Goal: Book appointment/travel/reservation

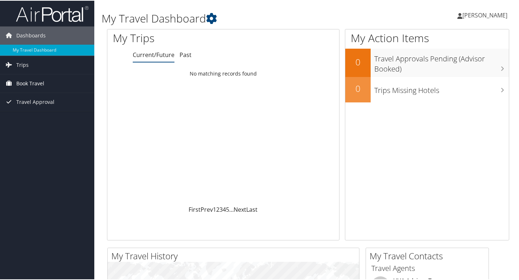
click at [27, 83] on span "Book Travel" at bounding box center [30, 83] width 28 height 18
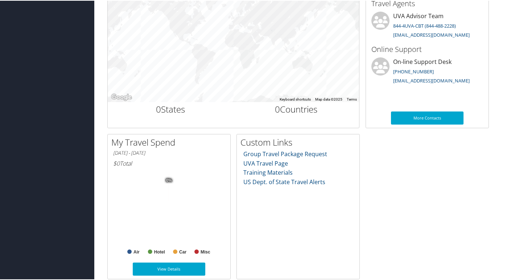
scroll to position [270, 0]
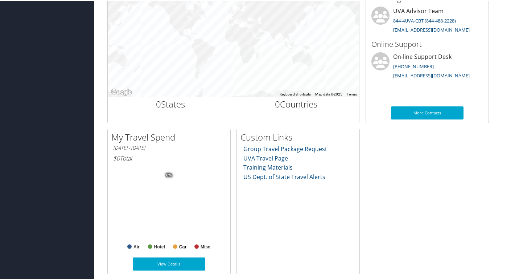
click at [180, 246] on text "Car" at bounding box center [182, 245] width 7 height 5
click at [180, 247] on text "Car" at bounding box center [182, 245] width 7 height 5
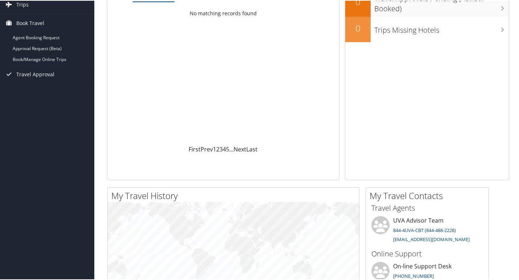
scroll to position [0, 0]
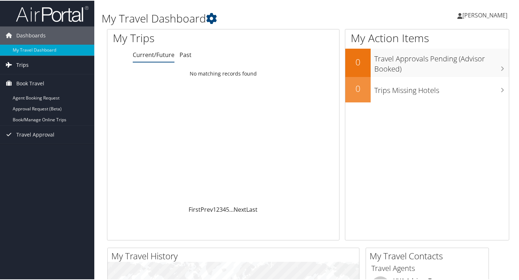
click at [16, 64] on span "Trips" at bounding box center [22, 64] width 12 height 18
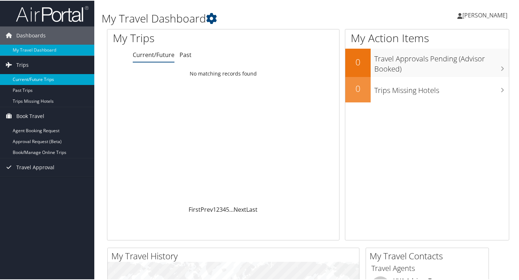
click at [22, 80] on link "Current/Future Trips" at bounding box center [47, 78] width 94 height 11
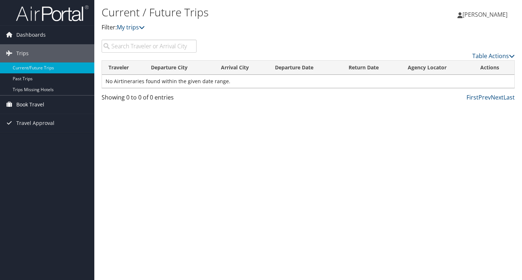
click at [29, 102] on span "Book Travel" at bounding box center [30, 104] width 28 height 18
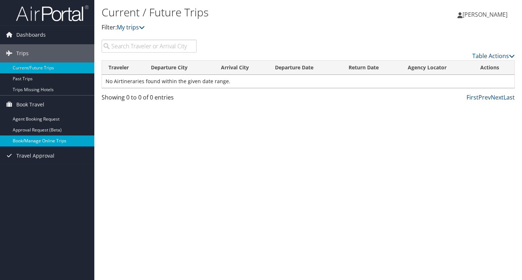
click at [37, 141] on link "Book/Manage Online Trips" at bounding box center [47, 140] width 94 height 11
